Goal: Information Seeking & Learning: Learn about a topic

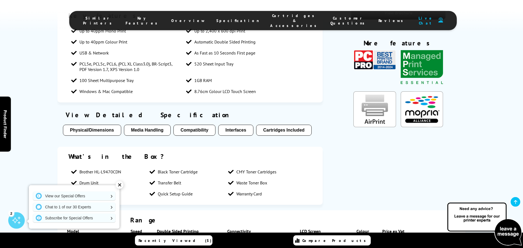
scroll to position [1009, 0]
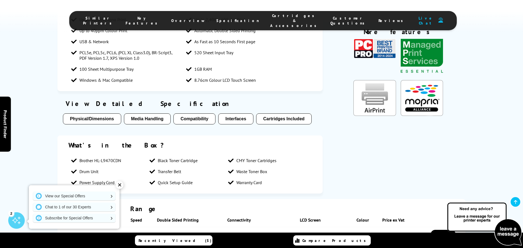
click at [85, 113] on button "Physical/Dimensions" at bounding box center [92, 118] width 58 height 11
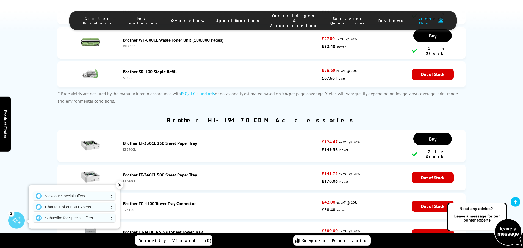
scroll to position [2426, 0]
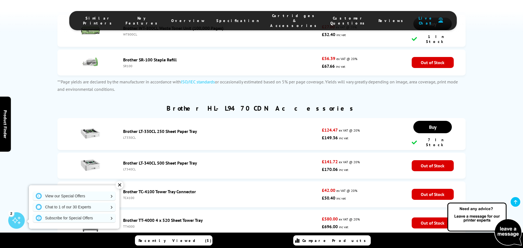
click at [168, 217] on link "Brother TT-4000 4 x 520 Sheet Tower Tray" at bounding box center [163, 219] width 80 height 5
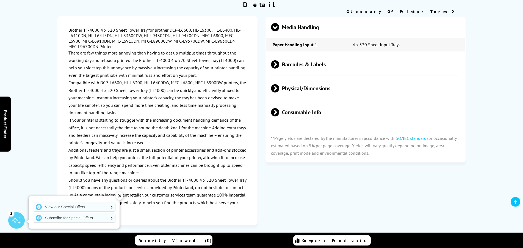
scroll to position [393, 0]
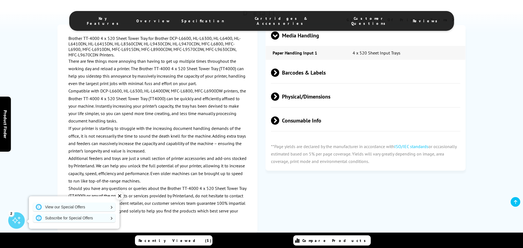
click at [295, 88] on span "Physical/Dimensions" at bounding box center [366, 96] width 190 height 21
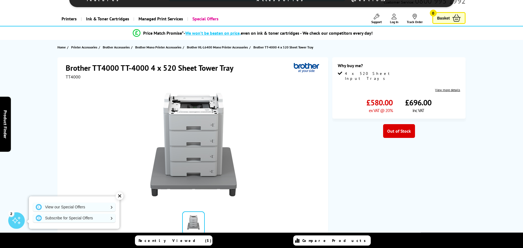
scroll to position [0, 0]
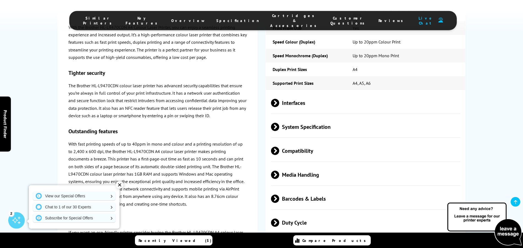
scroll to position [1584, 0]
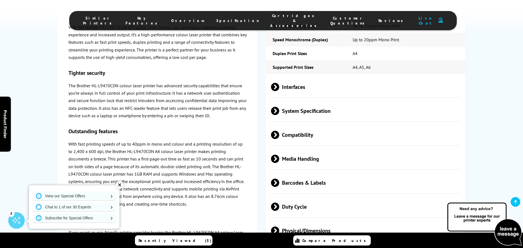
click at [312, 220] on span "Physical/Dimensions" at bounding box center [366, 230] width 190 height 21
